Goal: Task Accomplishment & Management: Manage account settings

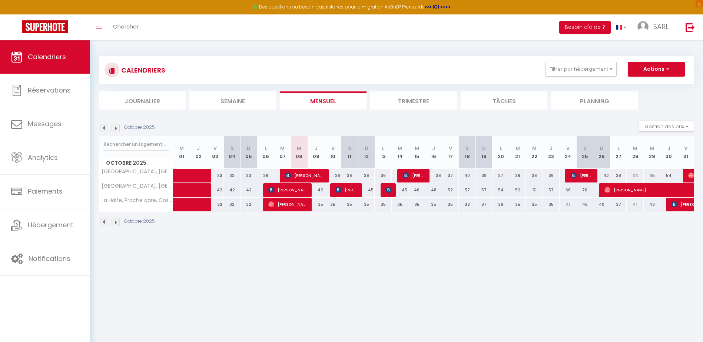
click at [383, 104] on li "Trimestre" at bounding box center [413, 100] width 87 height 18
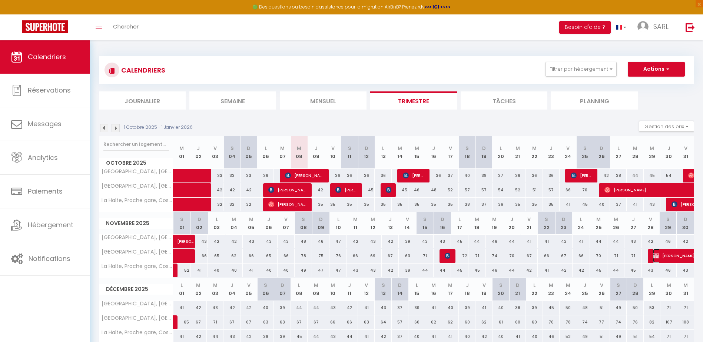
click at [677, 258] on span "[PERSON_NAME]" at bounding box center [678, 256] width 51 height 14
select select "OK"
select select "KO"
select select "1"
select select "0"
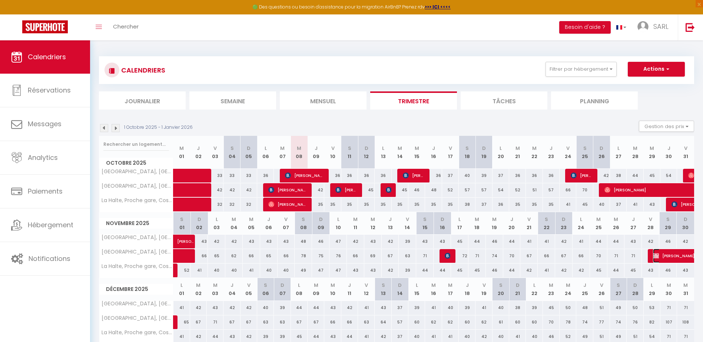
select select "1"
select select
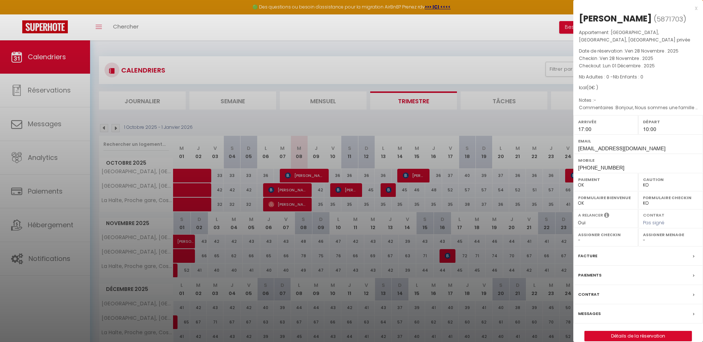
click at [694, 9] on div "x" at bounding box center [635, 8] width 124 height 9
